Goal: Information Seeking & Learning: Find specific fact

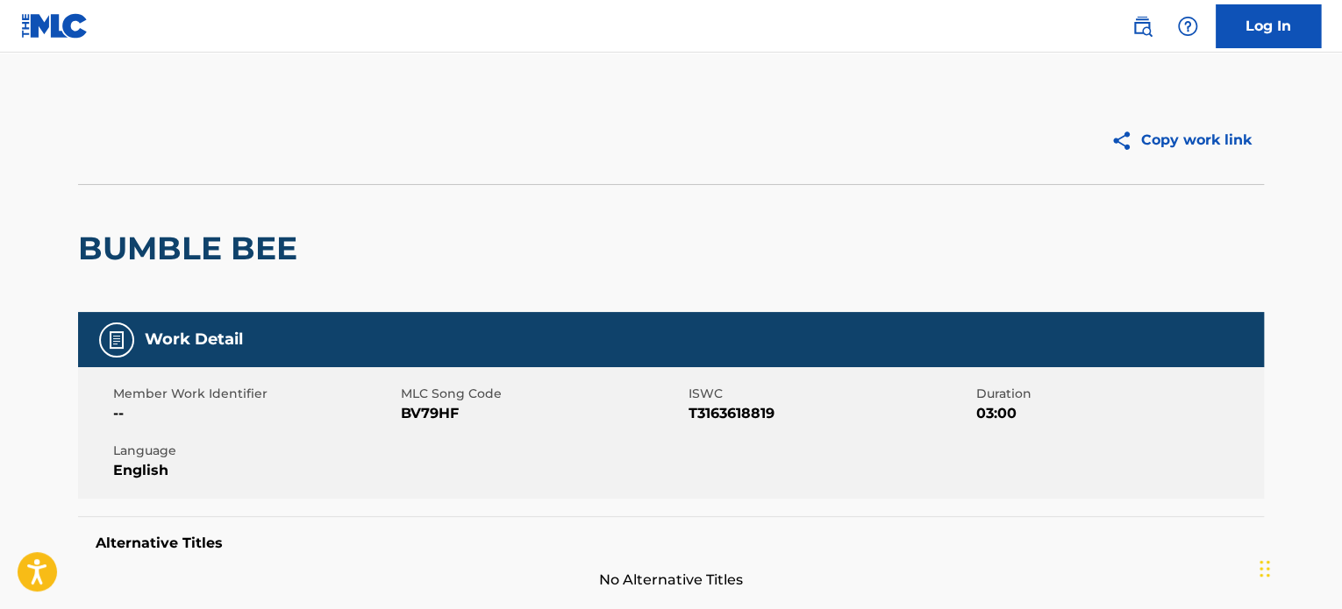
click at [1154, 39] on div "Log In" at bounding box center [1217, 26] width 207 height 44
click at [1130, 29] on link at bounding box center [1141, 26] width 35 height 35
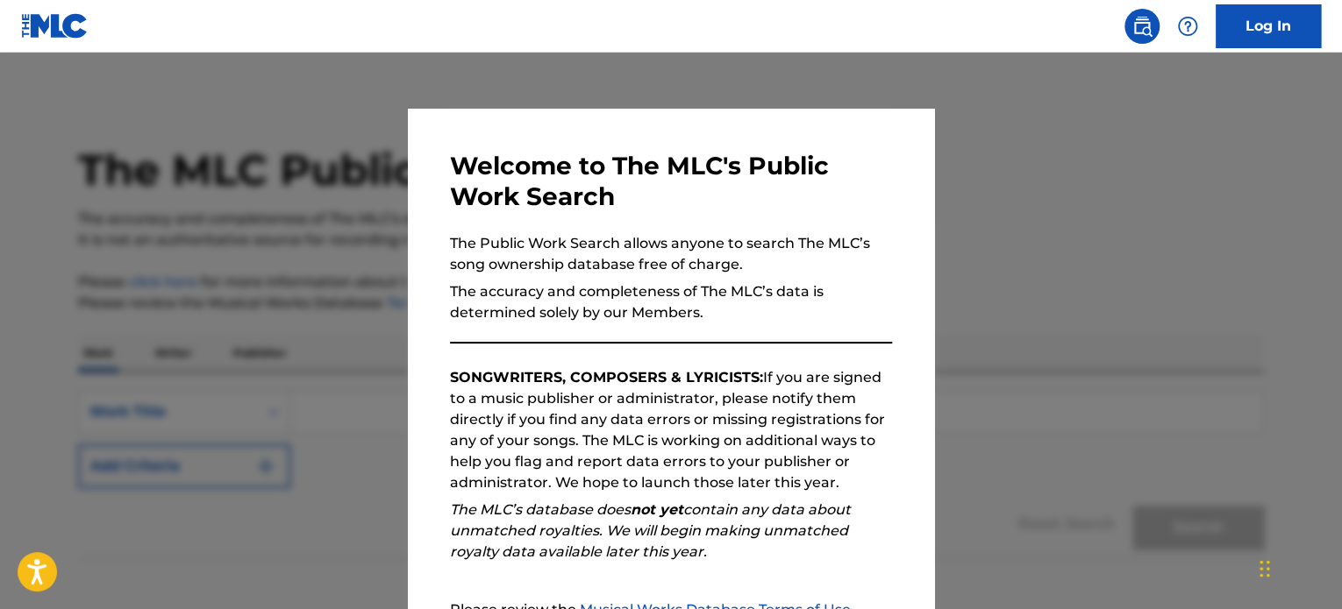
click at [1051, 269] on div at bounding box center [671, 357] width 1342 height 609
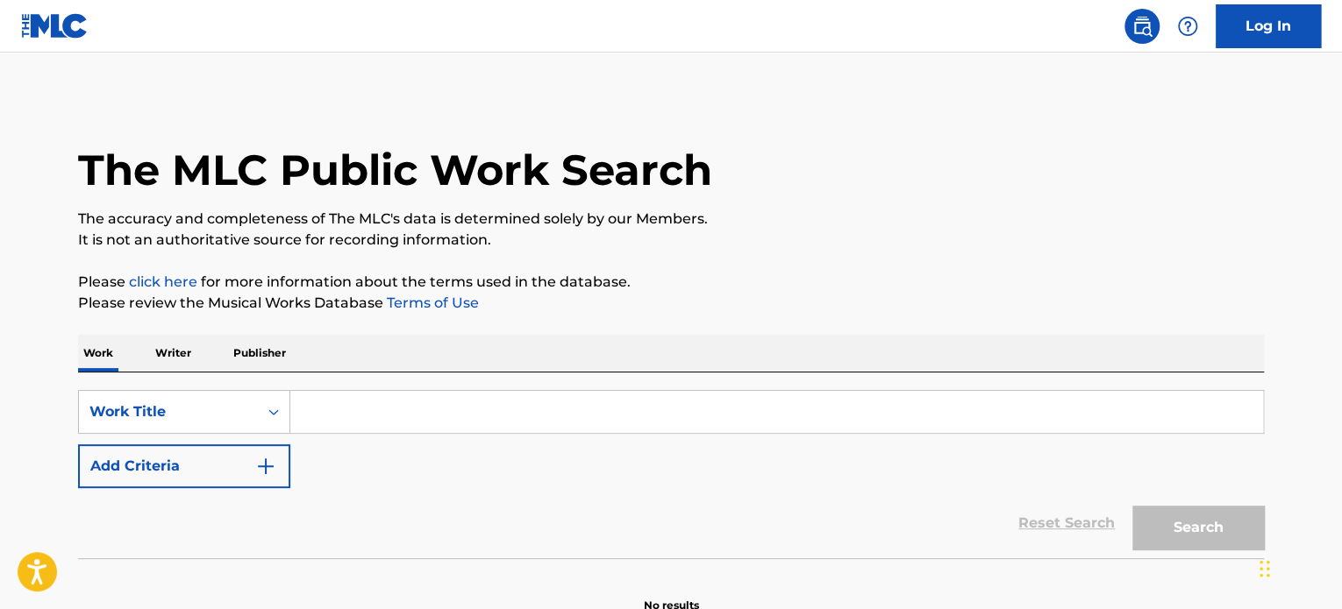
paste input "AFTERNOON OF KONOHA"
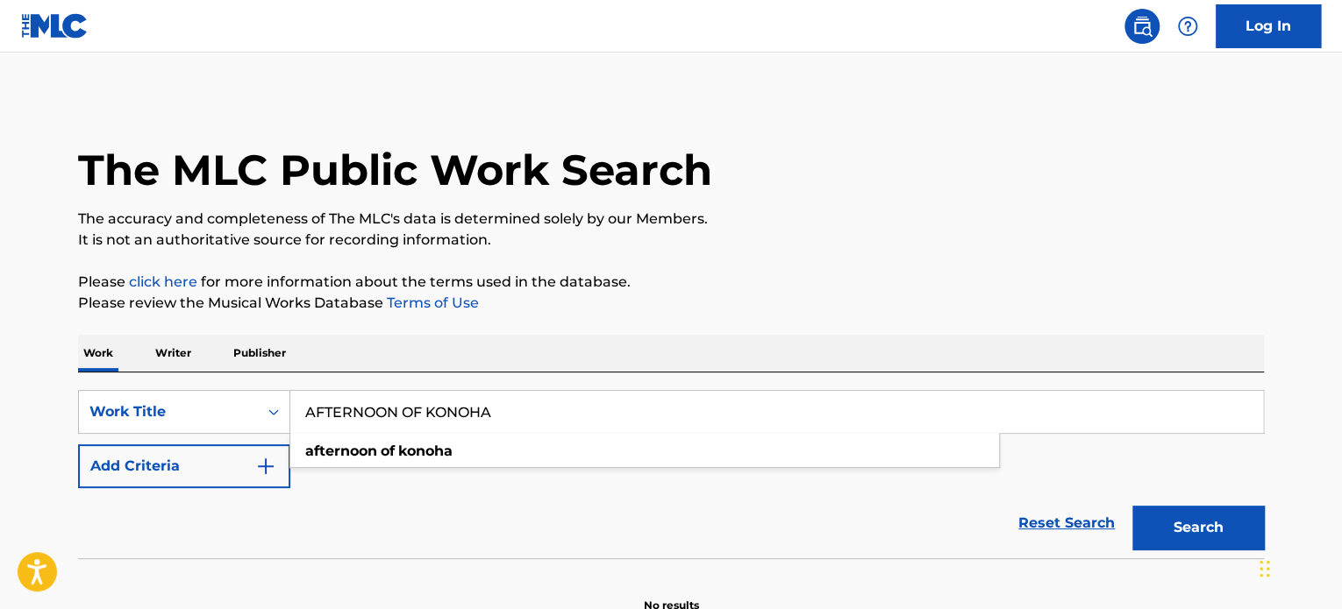
type input "AFTERNOON OF KONOHA"
click at [175, 455] on button "Add Criteria" at bounding box center [184, 467] width 212 height 44
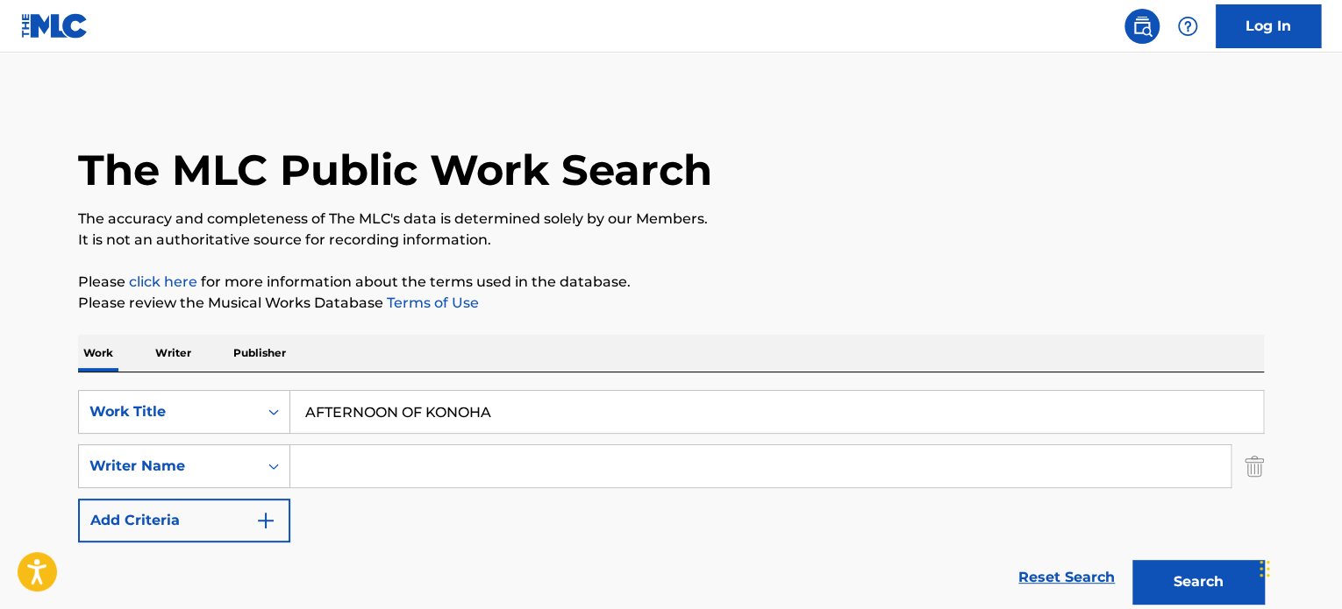
paste input "Musashi Projec"
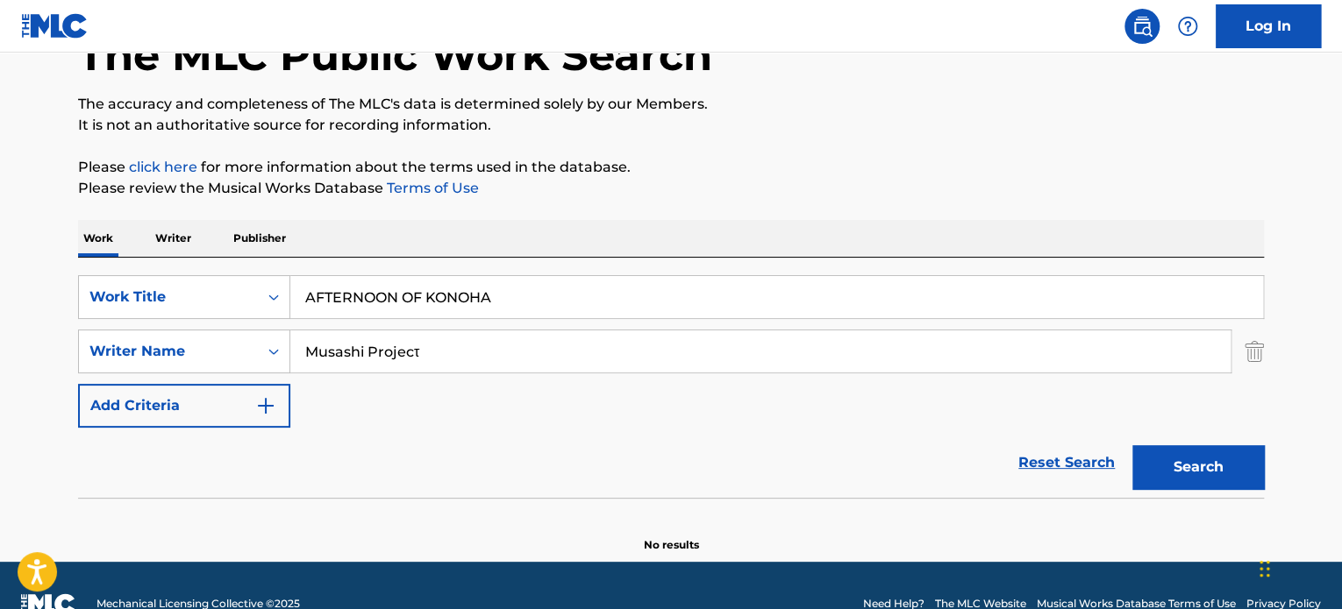
scroll to position [151, 0]
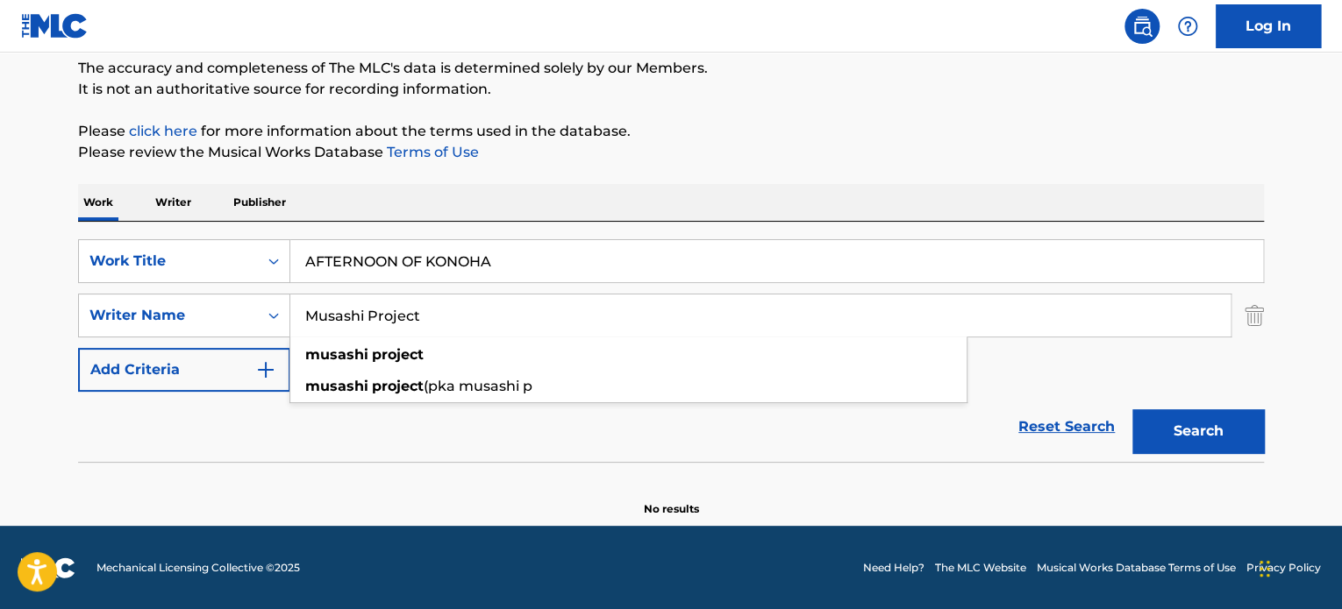
type input "Musashi Project"
click at [1194, 441] on button "Search" at bounding box center [1198, 432] width 132 height 44
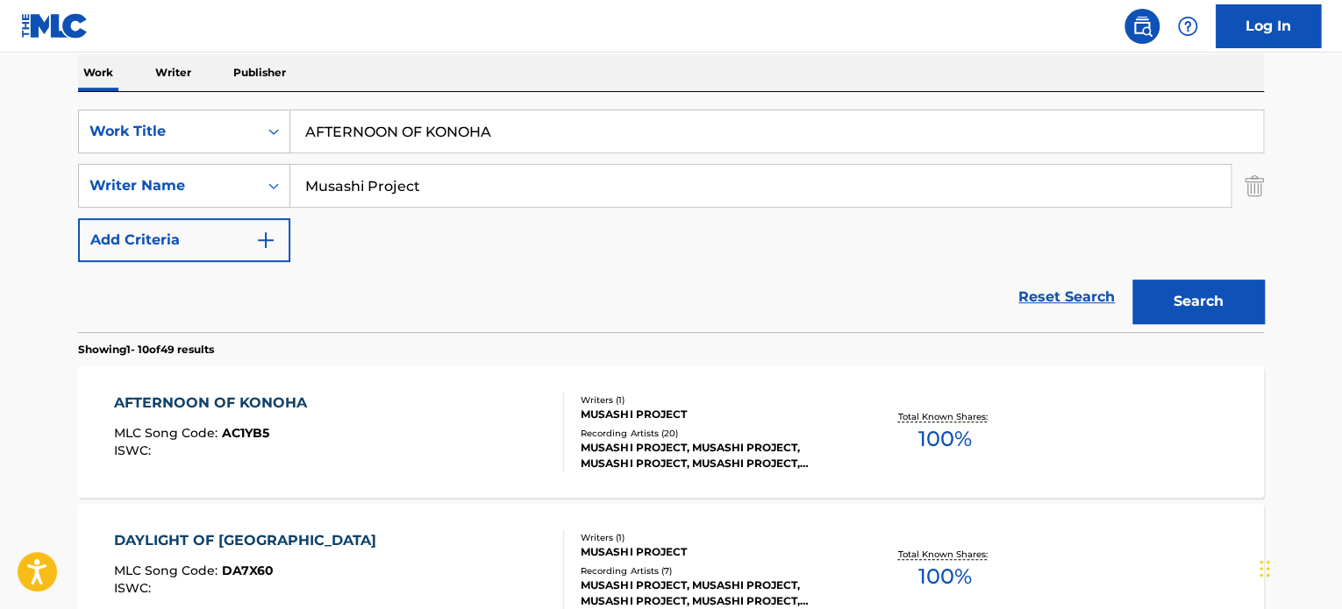
scroll to position [326, 0]
